Goal: Task Accomplishment & Management: Manage account settings

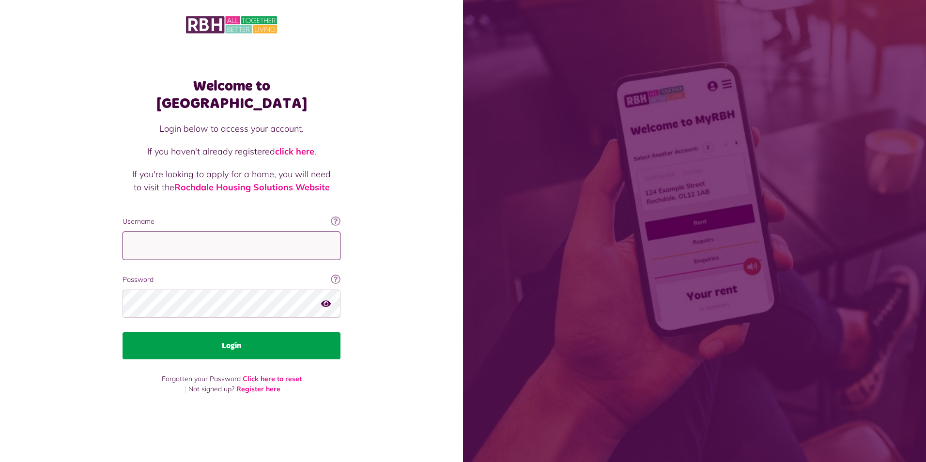
type input "**********"
click at [229, 333] on button "Login" at bounding box center [232, 345] width 218 height 27
click at [231, 332] on button "Login" at bounding box center [232, 345] width 218 height 27
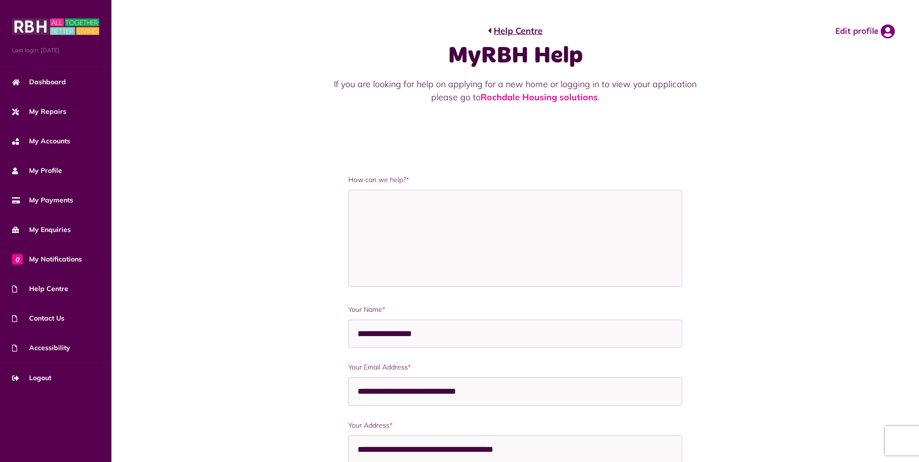
scroll to position [362, 0]
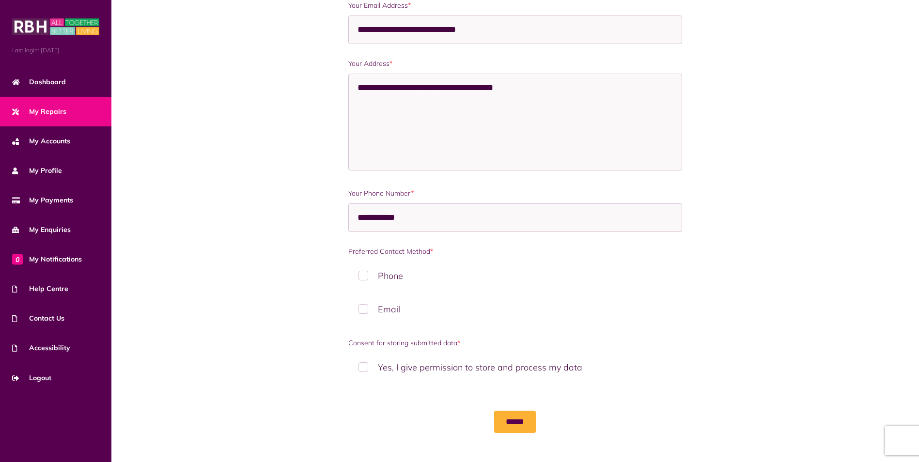
click at [45, 103] on link "My Repairs" at bounding box center [55, 112] width 111 height 30
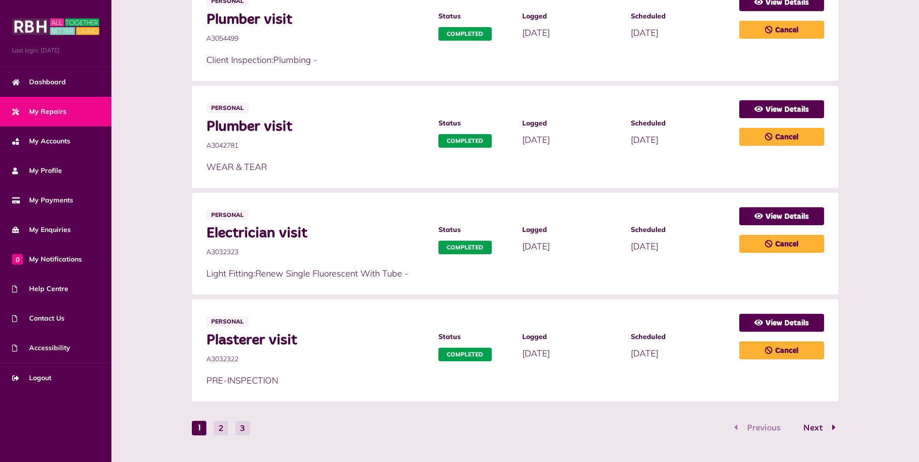
scroll to position [470, 0]
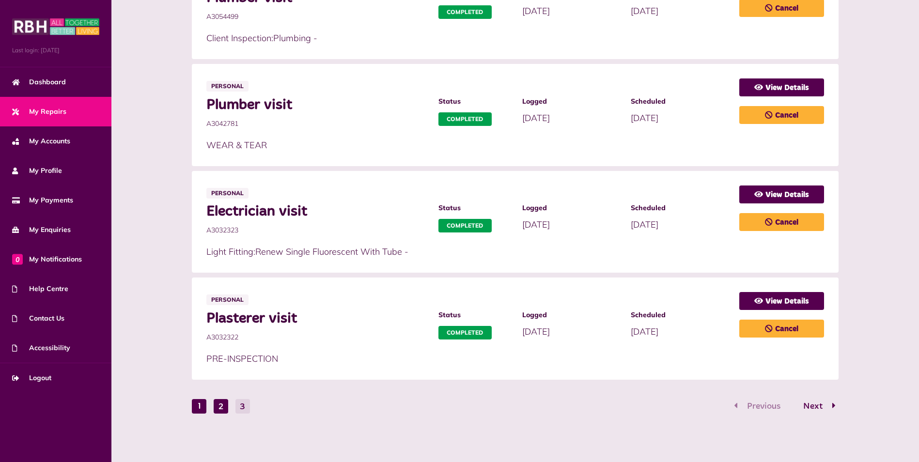
click at [221, 404] on button "2" at bounding box center [221, 406] width 15 height 15
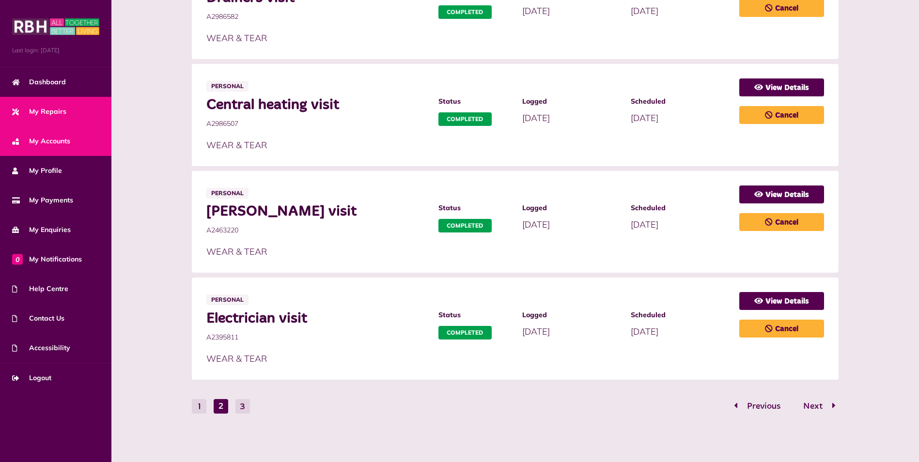
click at [46, 137] on span "My Accounts" at bounding box center [41, 141] width 58 height 10
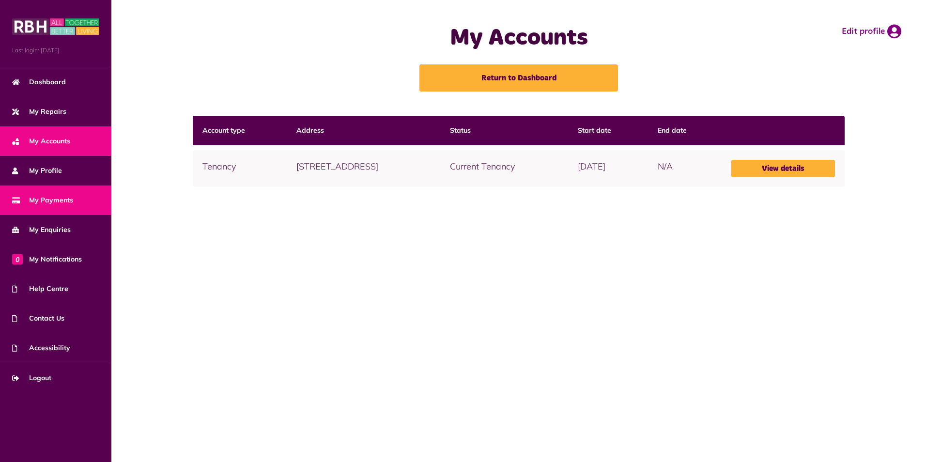
click at [50, 197] on span "My Payments" at bounding box center [42, 200] width 61 height 10
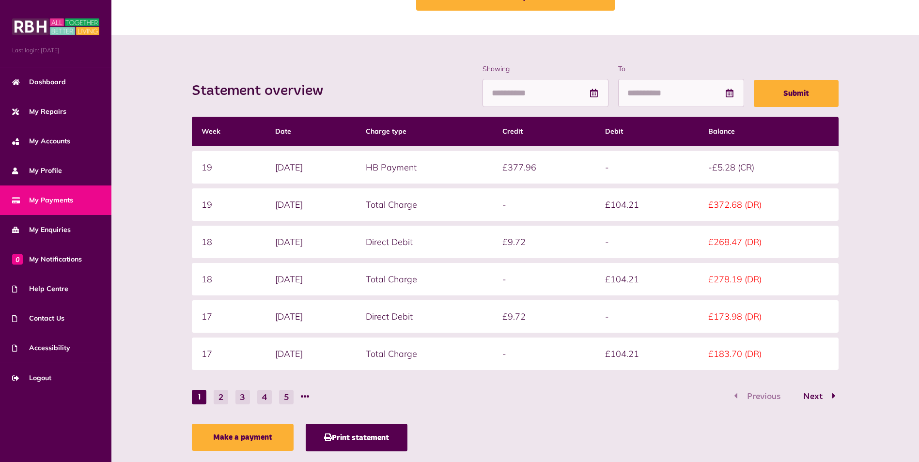
scroll to position [104, 0]
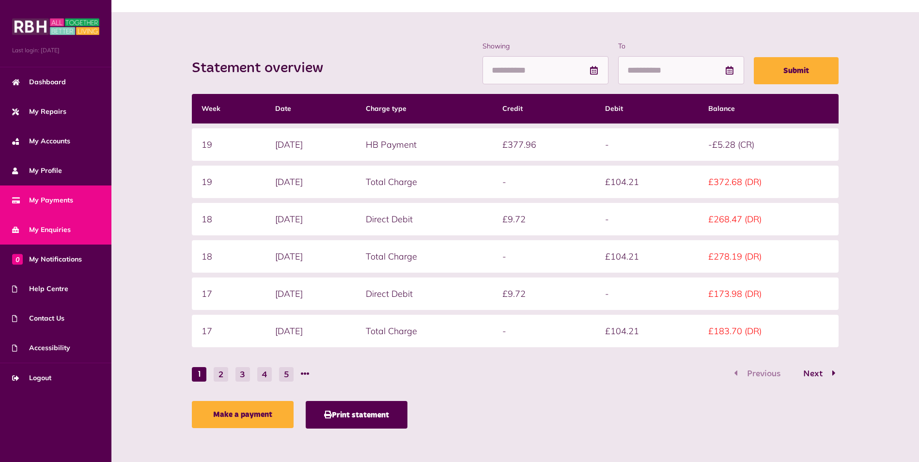
click at [63, 225] on span "My Enquiries" at bounding box center [41, 230] width 59 height 10
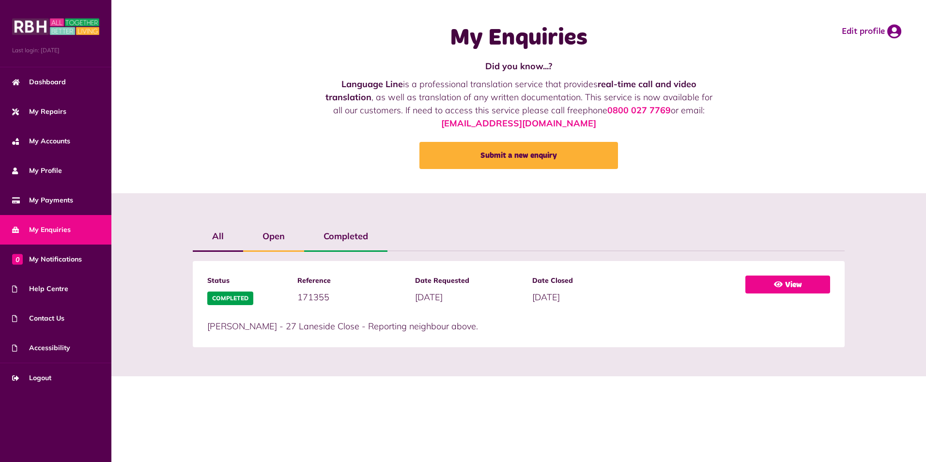
click at [789, 281] on link "View" at bounding box center [787, 285] width 85 height 18
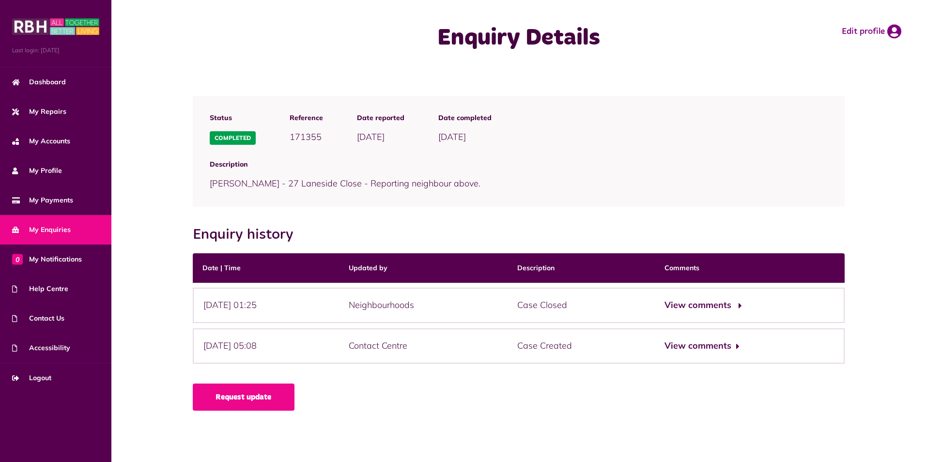
click at [710, 302] on button "View comments" at bounding box center [701, 305] width 75 height 14
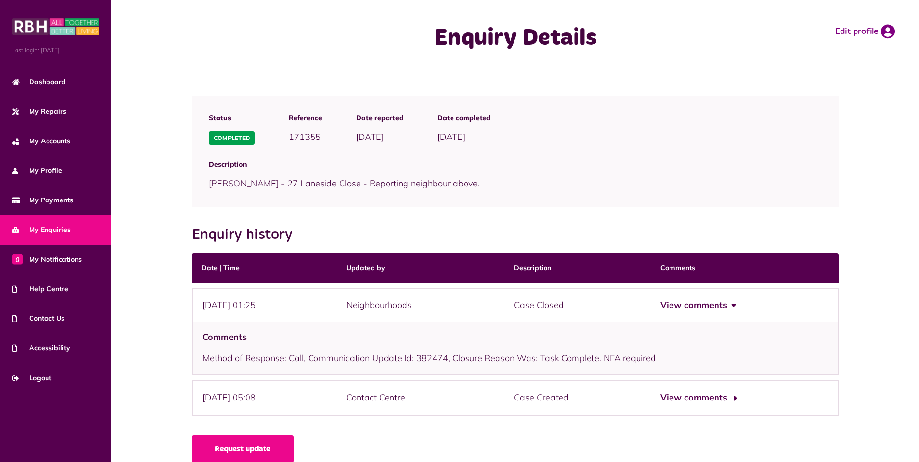
click at [706, 398] on button "View comments" at bounding box center [697, 398] width 75 height 14
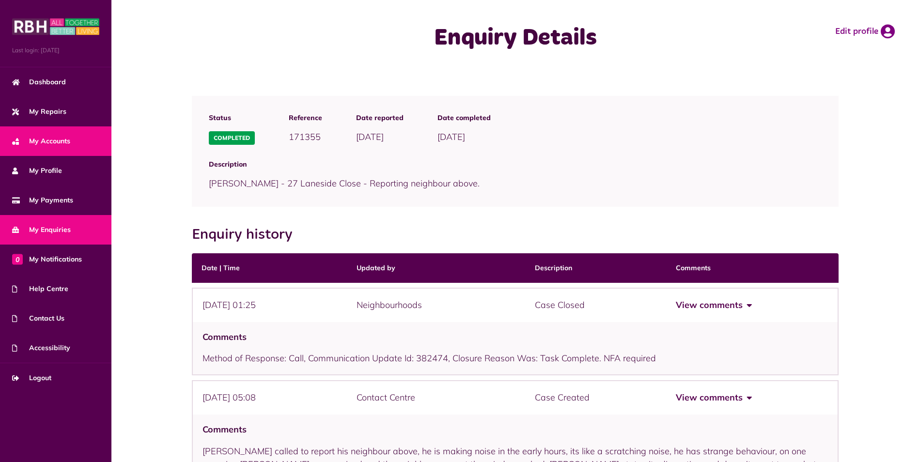
click at [38, 140] on span "My Accounts" at bounding box center [41, 141] width 58 height 10
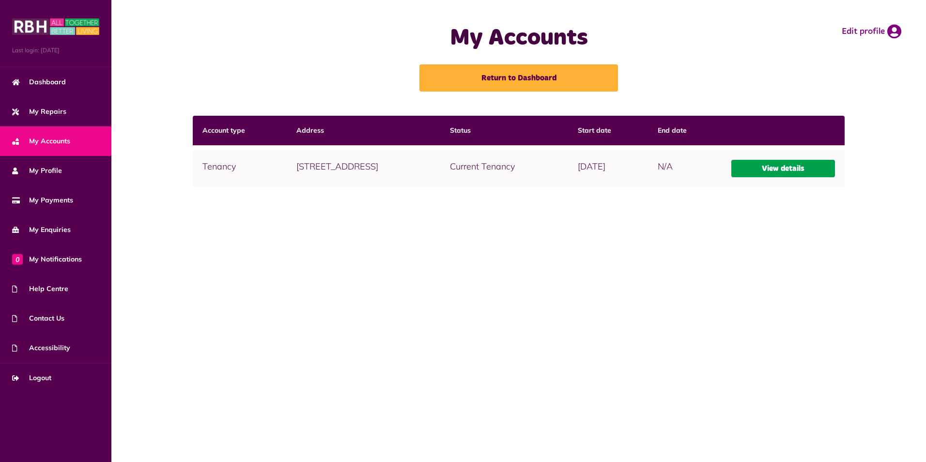
click at [784, 169] on link "View details" at bounding box center [783, 168] width 104 height 17
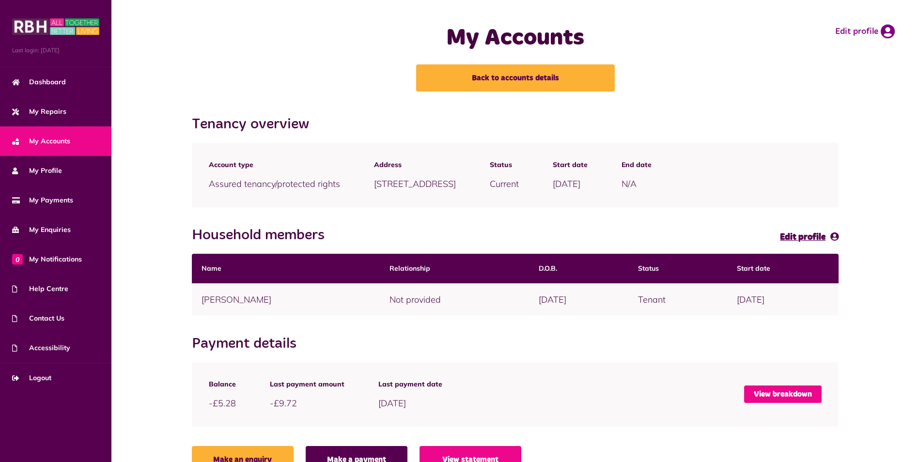
click at [785, 389] on link "View breakdown" at bounding box center [782, 393] width 77 height 17
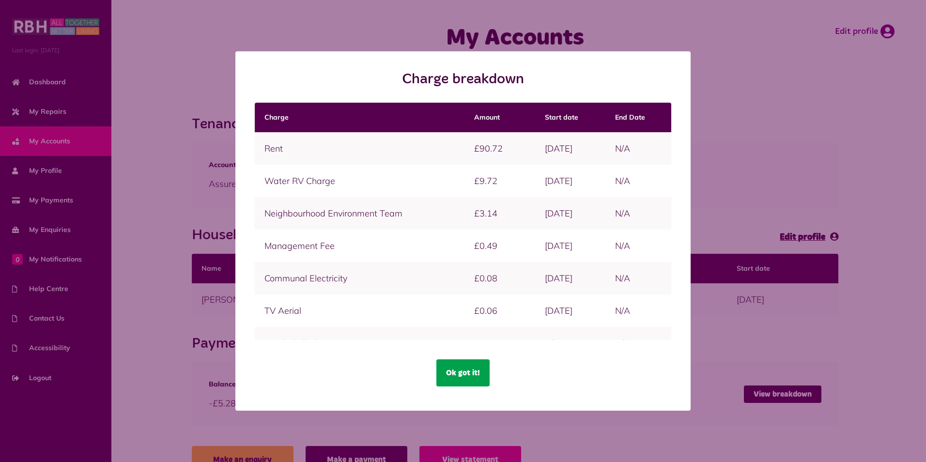
click at [456, 370] on button "Ok got it!" at bounding box center [462, 372] width 53 height 27
